Goal: Information Seeking & Learning: Compare options

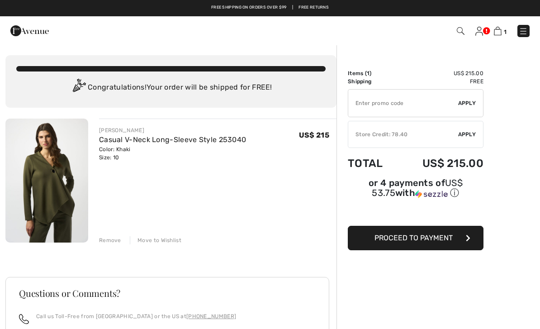
click at [137, 151] on div "Color: Khaki Size: 10" at bounding box center [172, 153] width 147 height 16
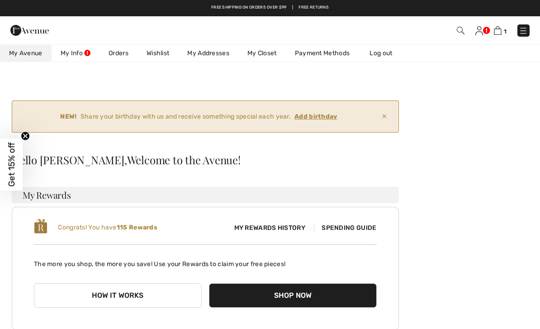
click at [526, 33] on img at bounding box center [523, 30] width 9 height 9
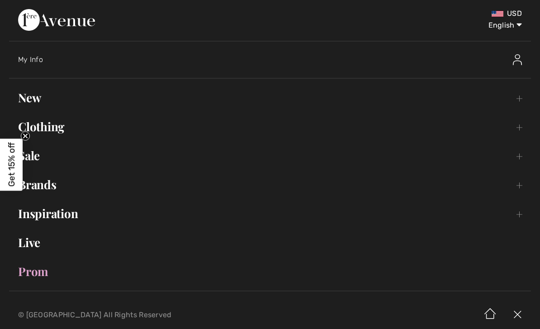
click at [46, 102] on link "New Toggle submenu" at bounding box center [270, 98] width 522 height 20
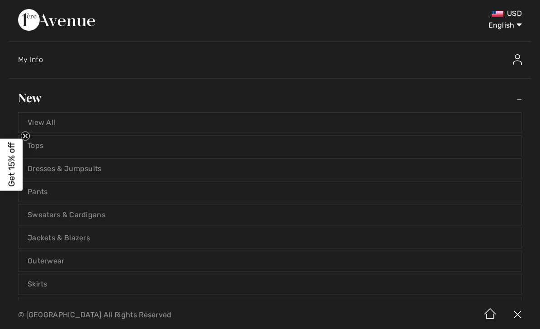
click at [50, 131] on link "View All" at bounding box center [270, 123] width 503 height 20
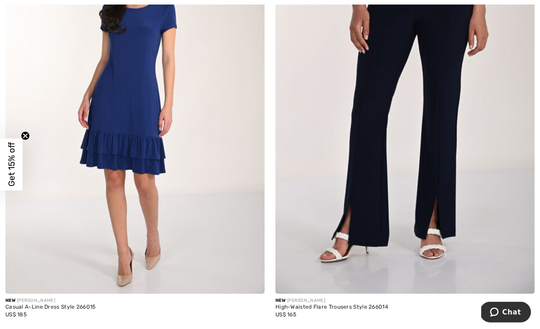
scroll to position [7664, 0]
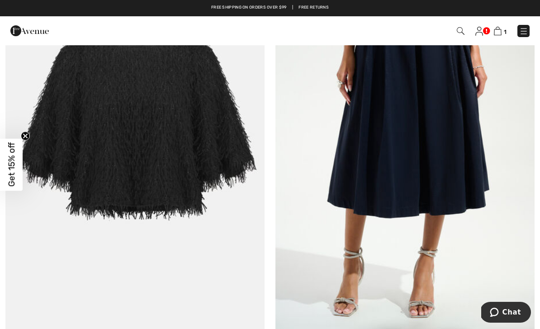
scroll to position [1871, 0]
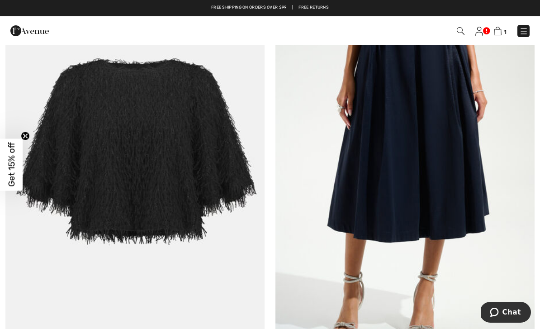
click at [124, 328] on img at bounding box center [134, 161] width 259 height 389
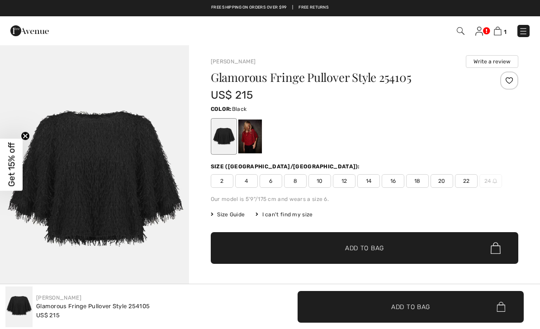
checkbox input "true"
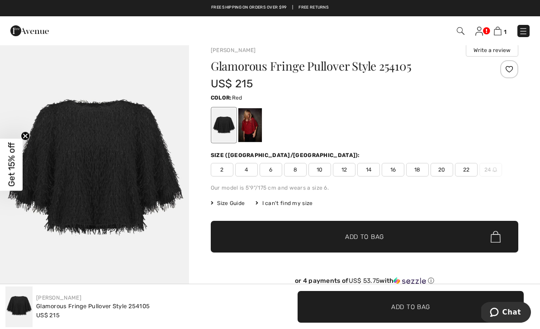
click at [253, 123] on div at bounding box center [250, 125] width 24 height 34
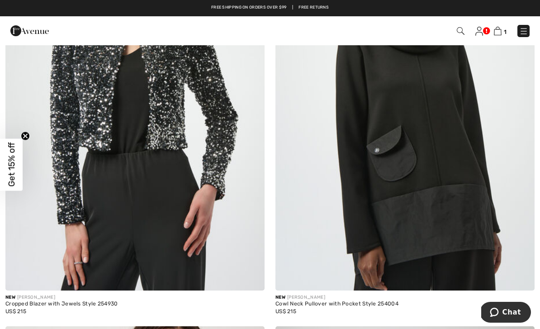
scroll to position [648, 0]
click at [189, 202] on img at bounding box center [134, 96] width 259 height 389
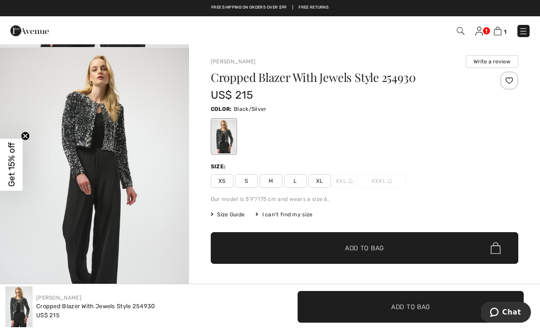
scroll to position [288, 0]
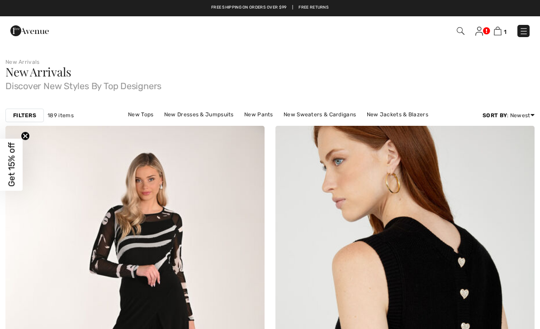
checkbox input "true"
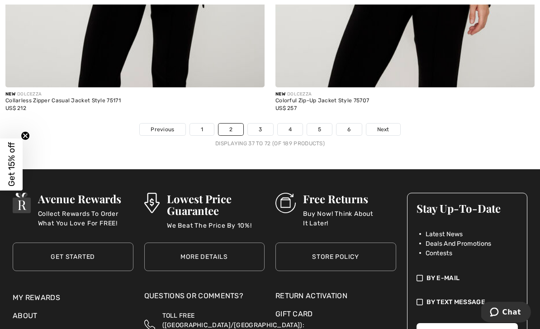
scroll to position [7902, 0]
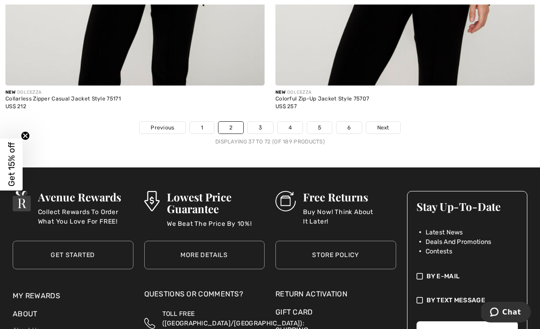
click at [259, 122] on link "3" at bounding box center [260, 128] width 25 height 12
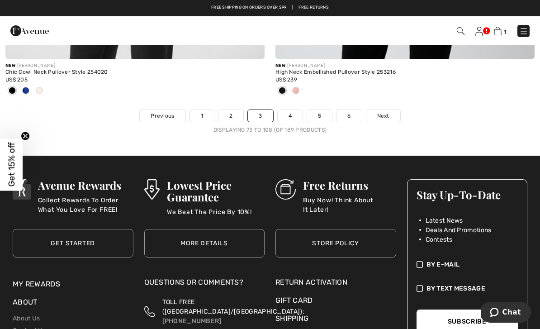
scroll to position [7950, 0]
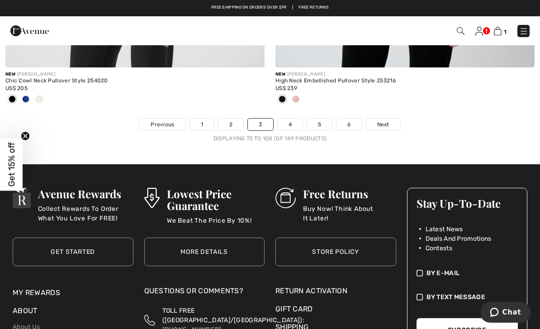
click at [289, 120] on link "4" at bounding box center [290, 125] width 25 height 12
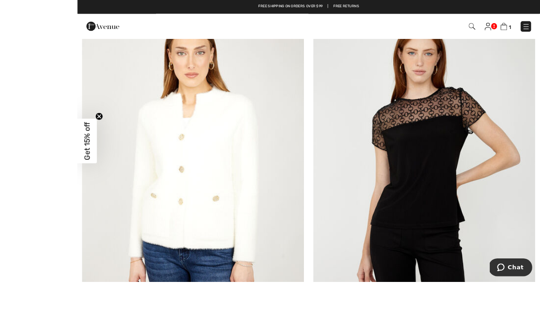
scroll to position [2879, 0]
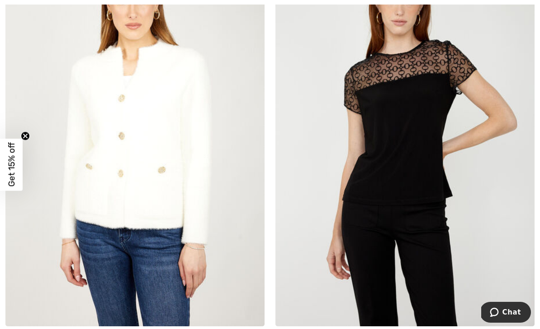
click at [151, 266] on img at bounding box center [134, 132] width 259 height 389
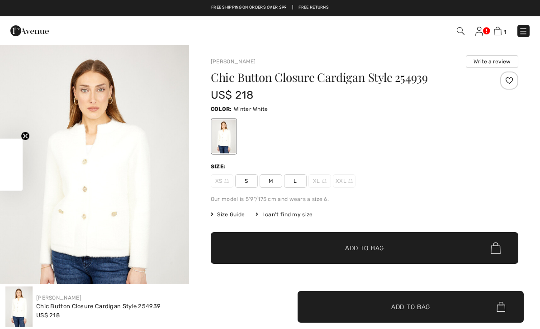
checkbox input "true"
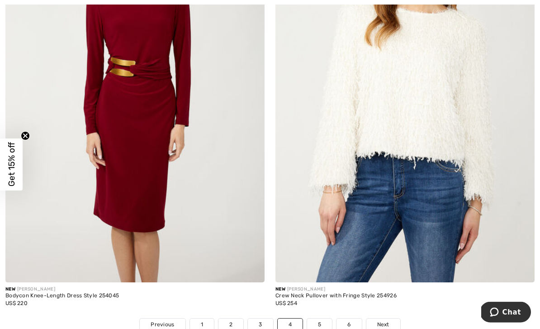
scroll to position [7735, 0]
click at [319, 319] on link "5" at bounding box center [319, 324] width 25 height 12
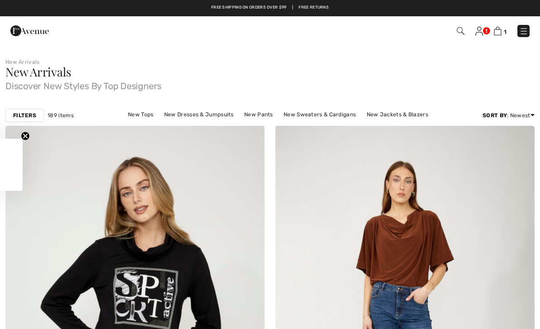
checkbox input "true"
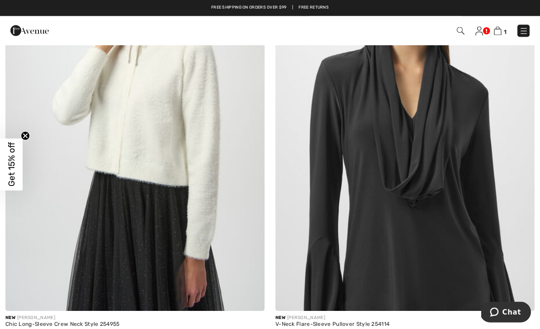
scroll to position [1068, 0]
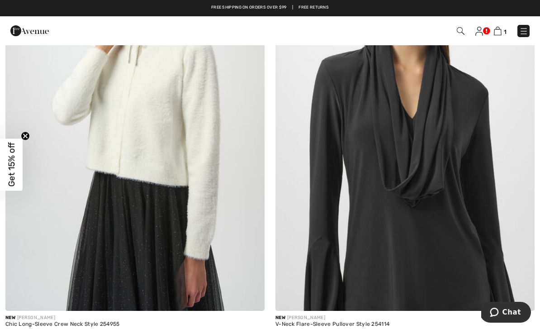
click at [469, 271] on img at bounding box center [404, 116] width 259 height 389
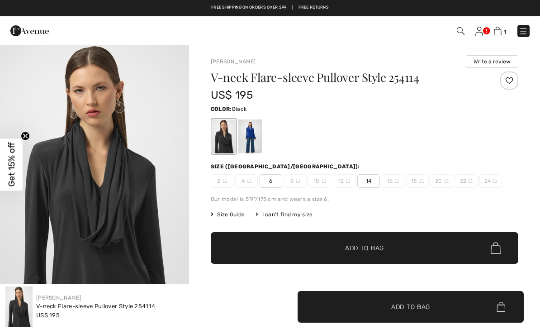
checkbox input "true"
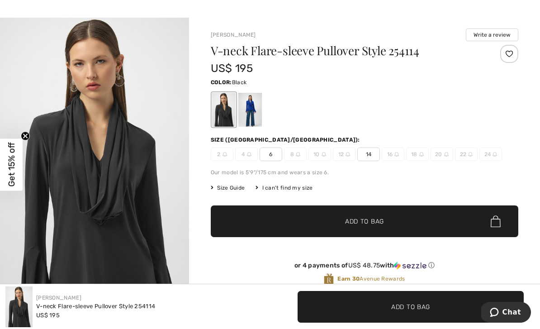
scroll to position [27, 0]
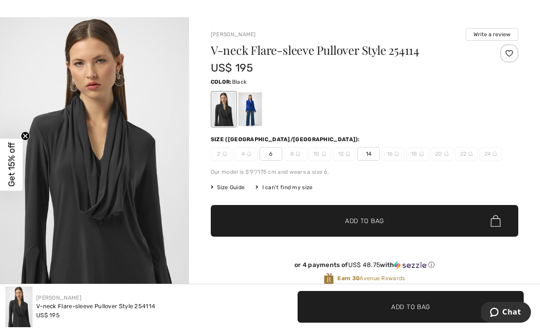
click at [256, 107] on div at bounding box center [250, 109] width 24 height 34
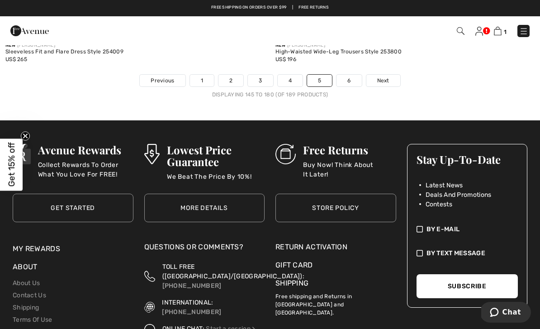
scroll to position [8008, 0]
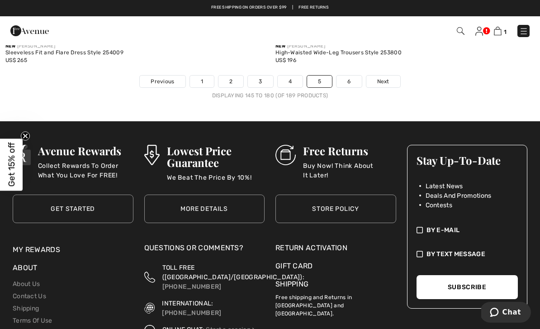
click at [350, 79] on link "6" at bounding box center [349, 82] width 25 height 12
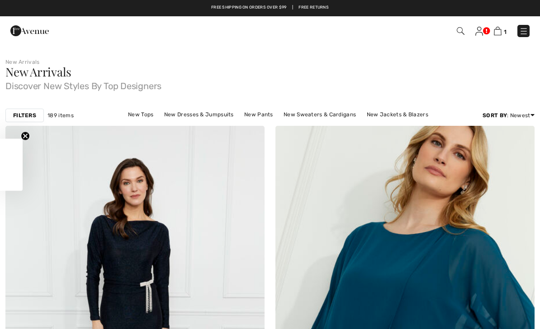
checkbox input "true"
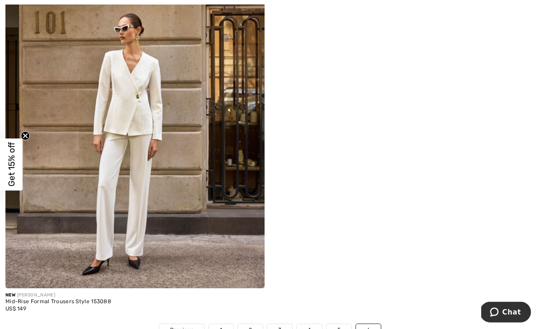
scroll to position [1939, 0]
click at [205, 264] on img at bounding box center [134, 93] width 259 height 389
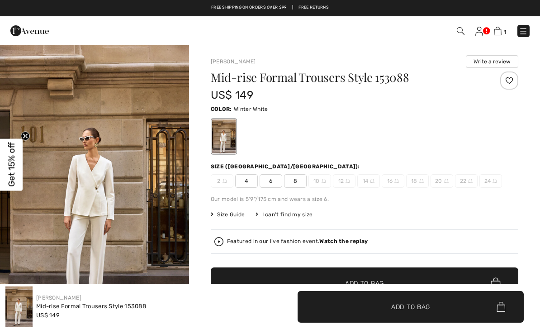
checkbox input "true"
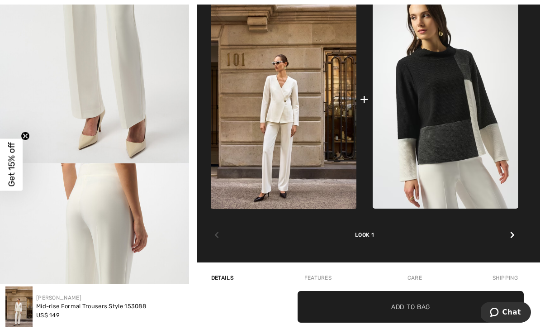
scroll to position [448, 0]
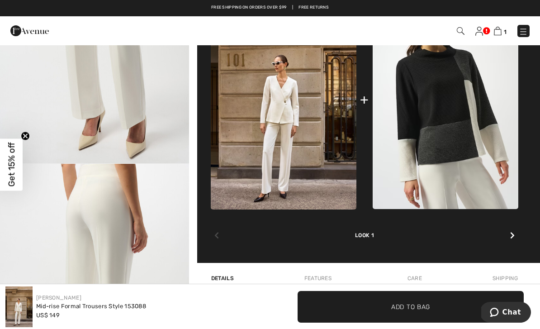
click at [282, 120] on img at bounding box center [284, 100] width 146 height 219
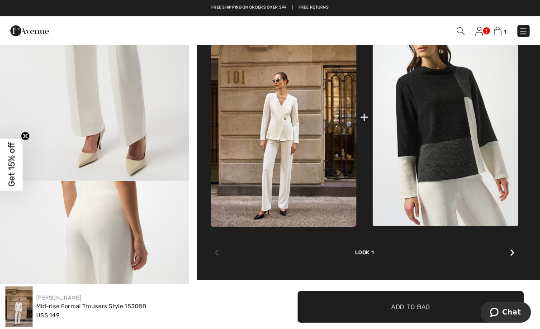
scroll to position [382, 0]
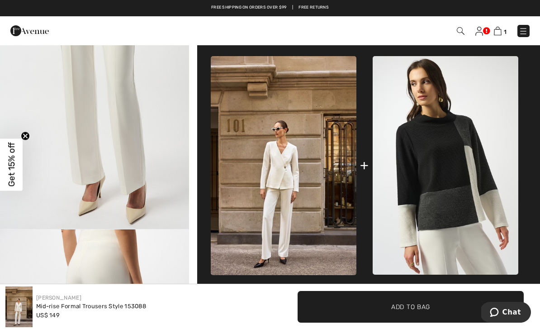
click at [453, 190] on img at bounding box center [446, 165] width 146 height 218
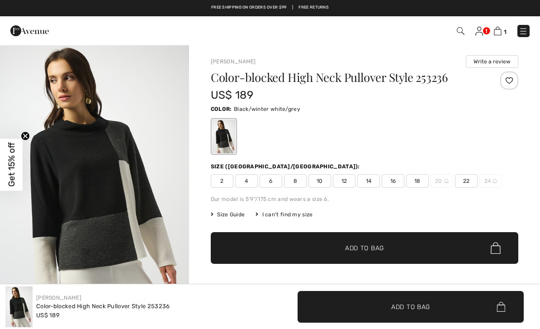
checkbox input "true"
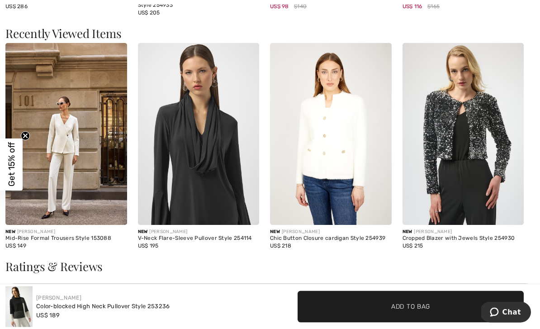
scroll to position [1350, 0]
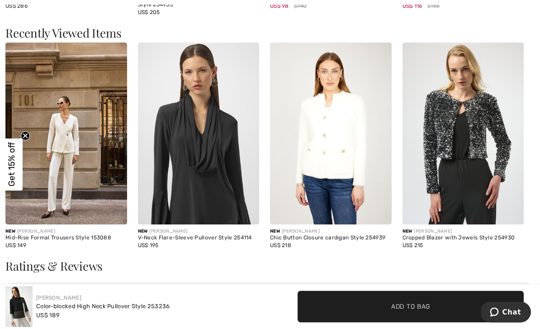
click at [429, 243] on div "US$ 215" at bounding box center [464, 246] width 122 height 8
copy div "Cropped Blazer with Jewels Style 254930 US$ 215"
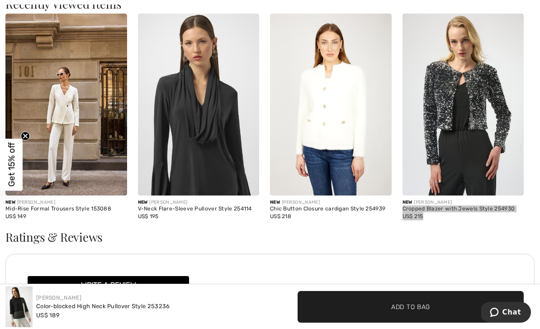
scroll to position [1379, 0]
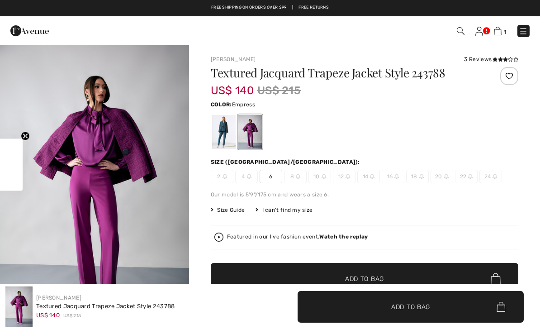
checkbox input "true"
click at [318, 74] on h1 "Textured Jacquard Trapeze Jacket Style 243788" at bounding box center [339, 73] width 256 height 12
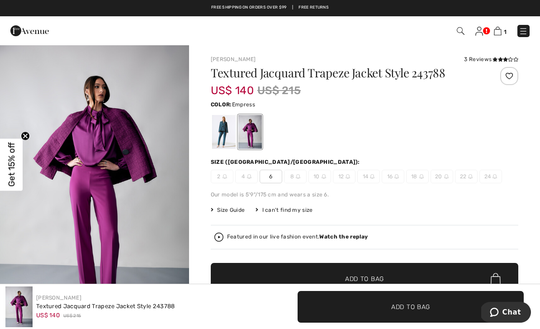
click at [309, 79] on h1 "Textured Jacquard Trapeze Jacket Style 243788" at bounding box center [339, 73] width 256 height 12
click at [284, 76] on h1 "Textured Jacquard Trapeze Jacket Style 243788" at bounding box center [339, 73] width 256 height 12
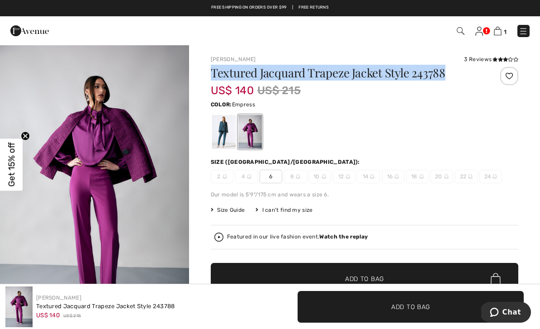
copy h1 "Textured Jacquard Trapeze Jacket Style 243788"
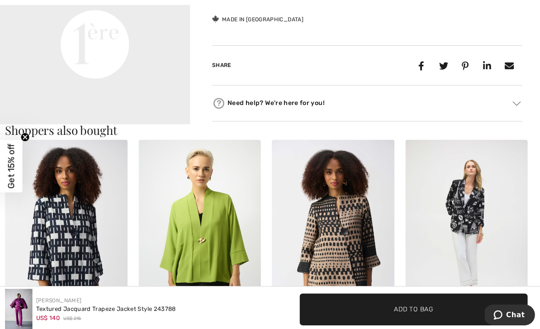
scroll to position [712, 0]
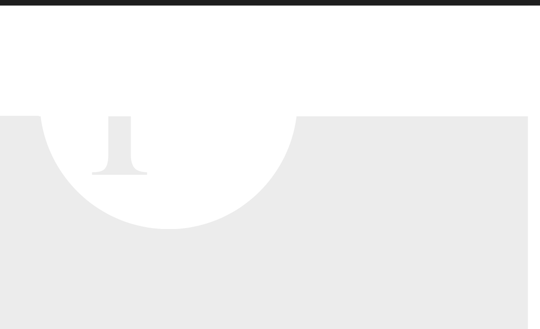
click at [83, 5] on div "Free shipping on orders over $99 | Free Returns" at bounding box center [270, 12] width 531 height 15
